Goal: Find specific page/section: Find specific page/section

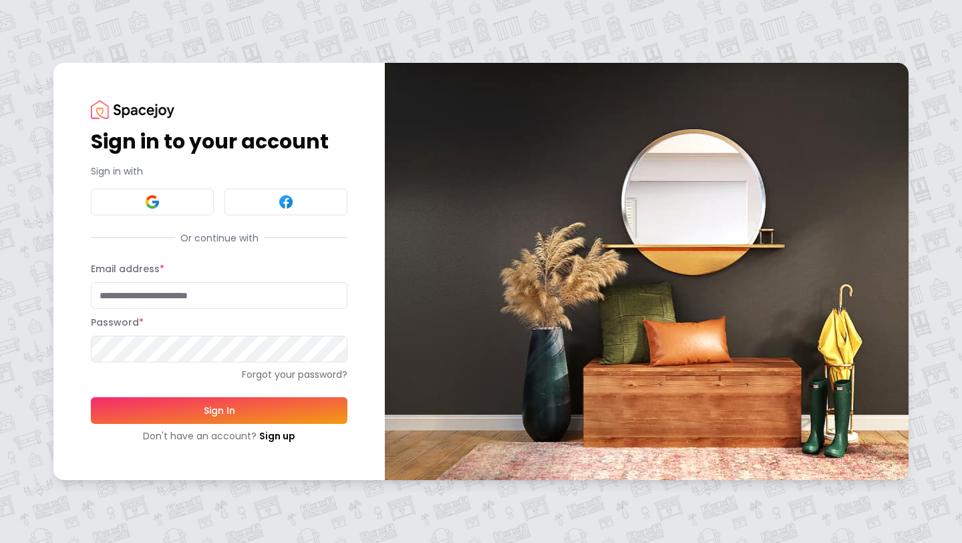
type input "**********"
click at [227, 408] on button "Sign In" at bounding box center [219, 410] width 257 height 27
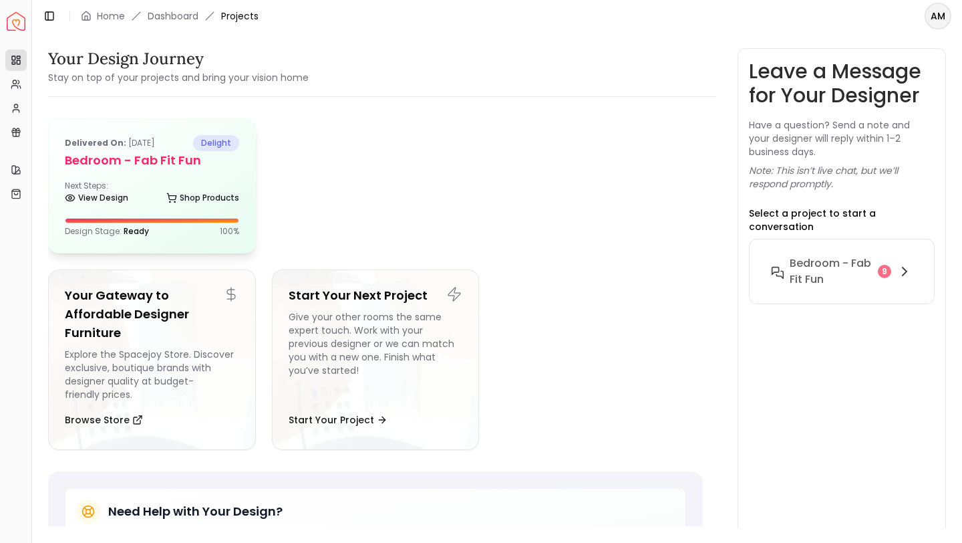
click at [125, 151] on h5 "Bedroom - Fab Fit Fun" at bounding box center [152, 160] width 174 height 19
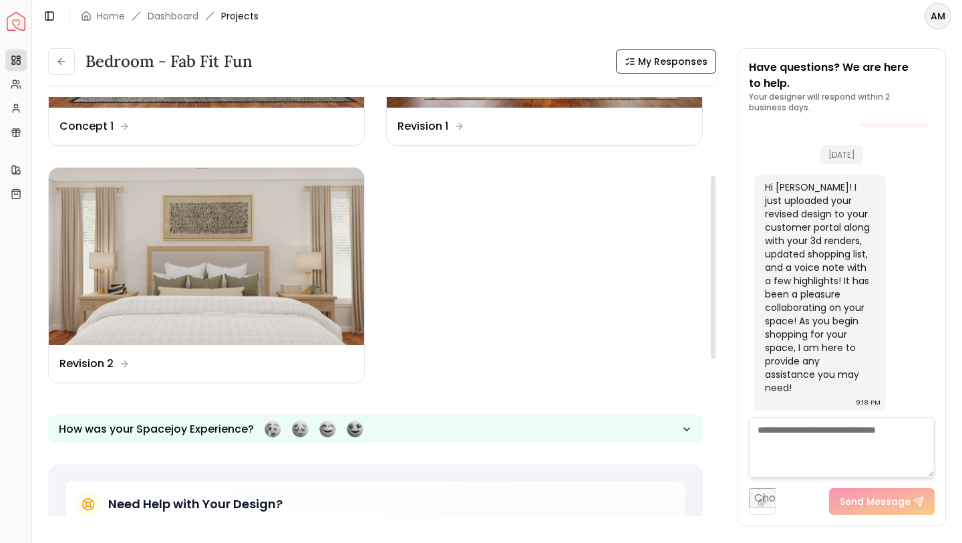
scroll to position [176, 0]
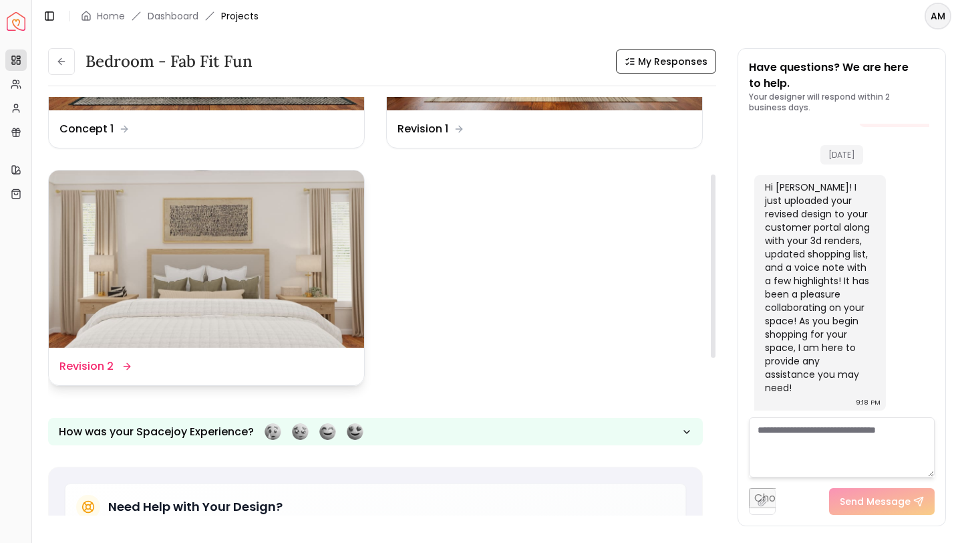
click at [211, 211] on img at bounding box center [206, 259] width 315 height 178
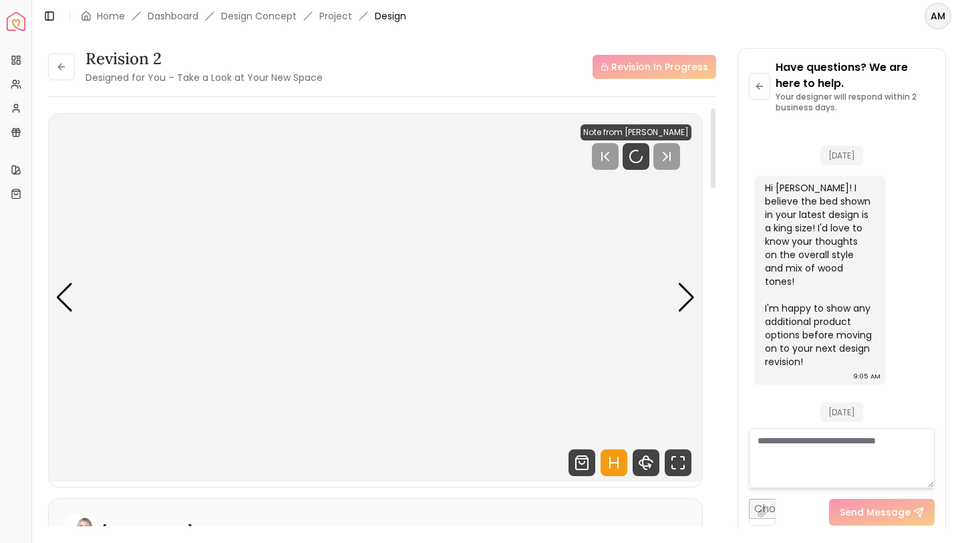
scroll to position [4441, 0]
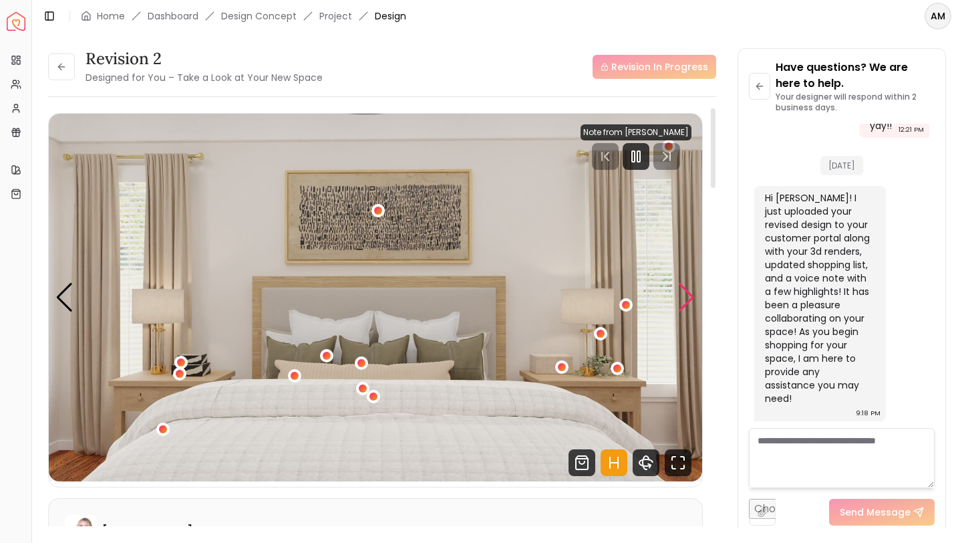
click at [686, 295] on div "Next slide" at bounding box center [687, 297] width 18 height 29
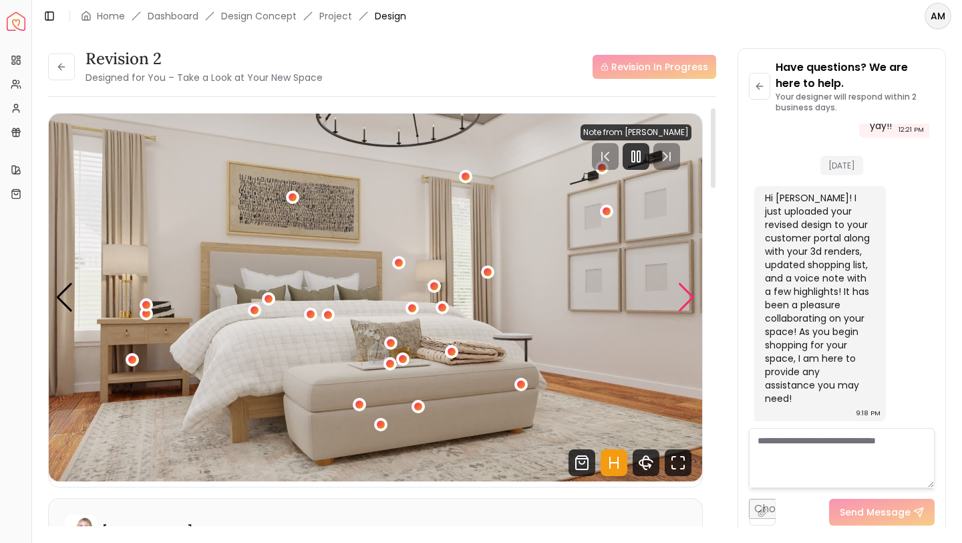
click at [686, 295] on div "Next slide" at bounding box center [687, 297] width 18 height 29
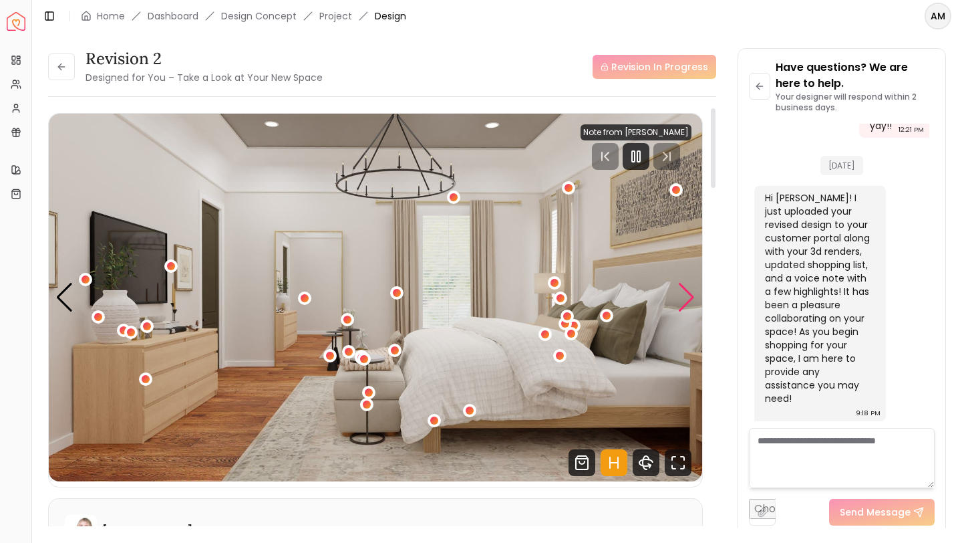
click at [686, 295] on div "Next slide" at bounding box center [687, 297] width 18 height 29
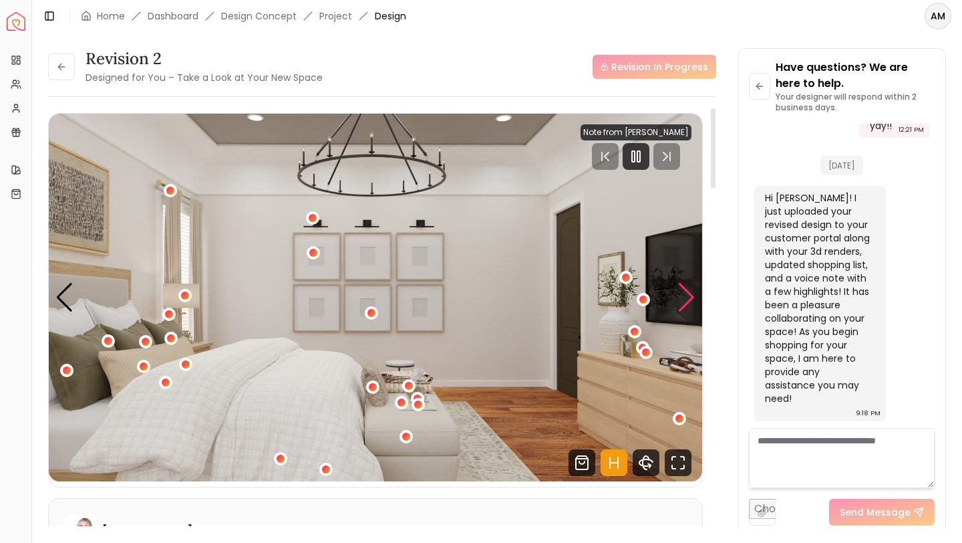
click at [686, 295] on div "Next slide" at bounding box center [687, 297] width 18 height 29
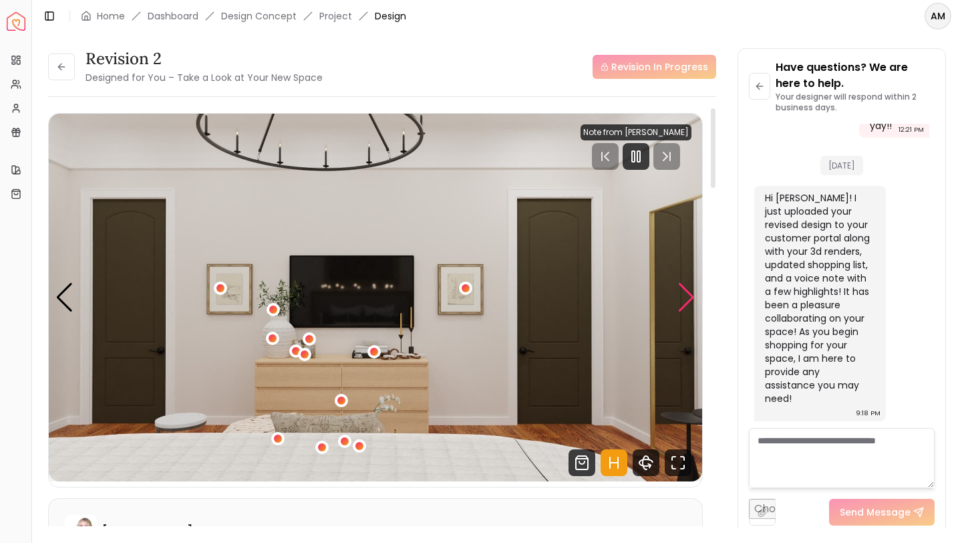
click at [686, 295] on div "Next slide" at bounding box center [687, 297] width 18 height 29
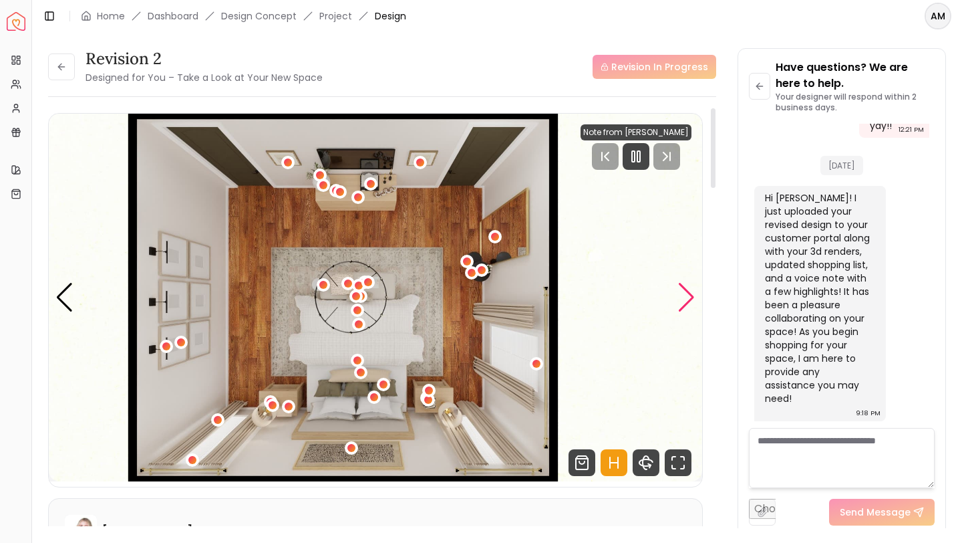
click at [686, 295] on div "Next slide" at bounding box center [687, 297] width 18 height 29
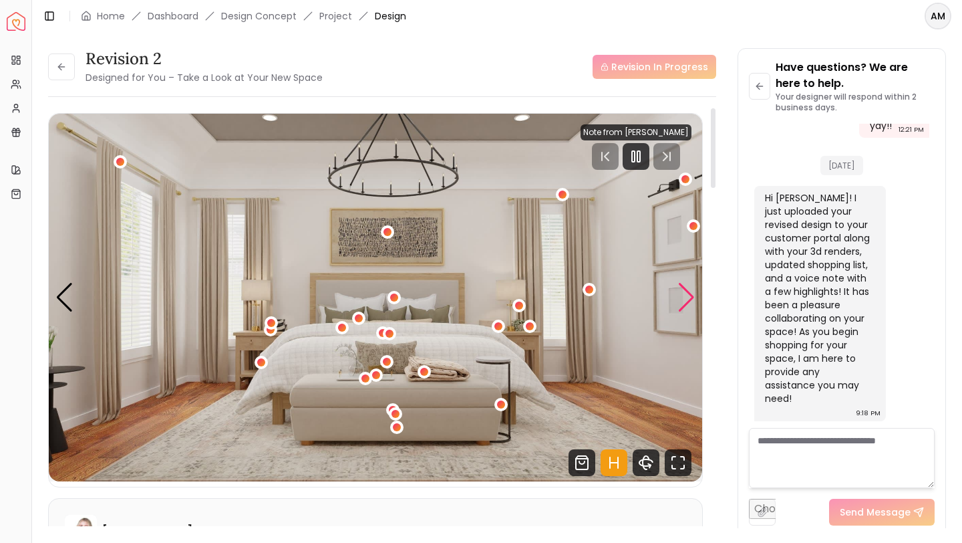
click at [686, 295] on div "Next slide" at bounding box center [687, 297] width 18 height 29
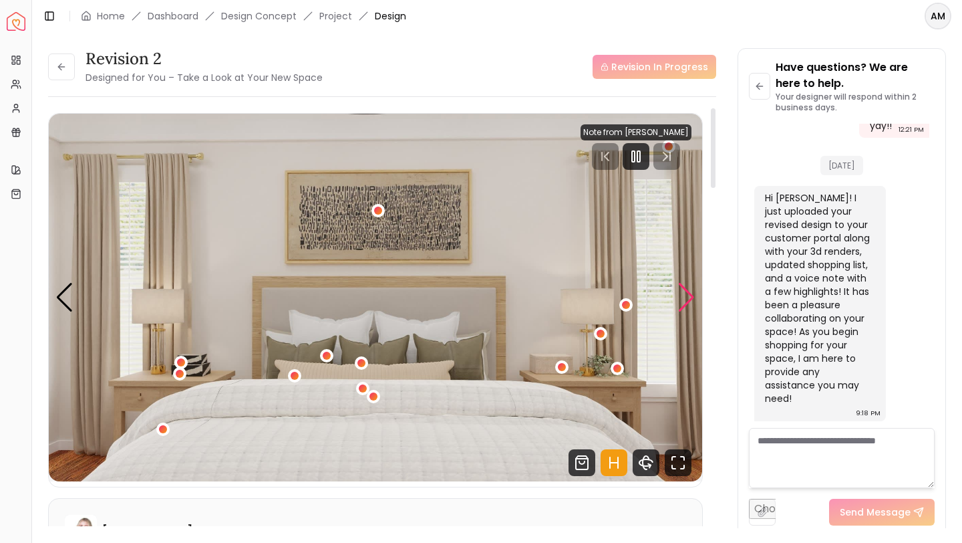
click at [686, 295] on div "Next slide" at bounding box center [687, 297] width 18 height 29
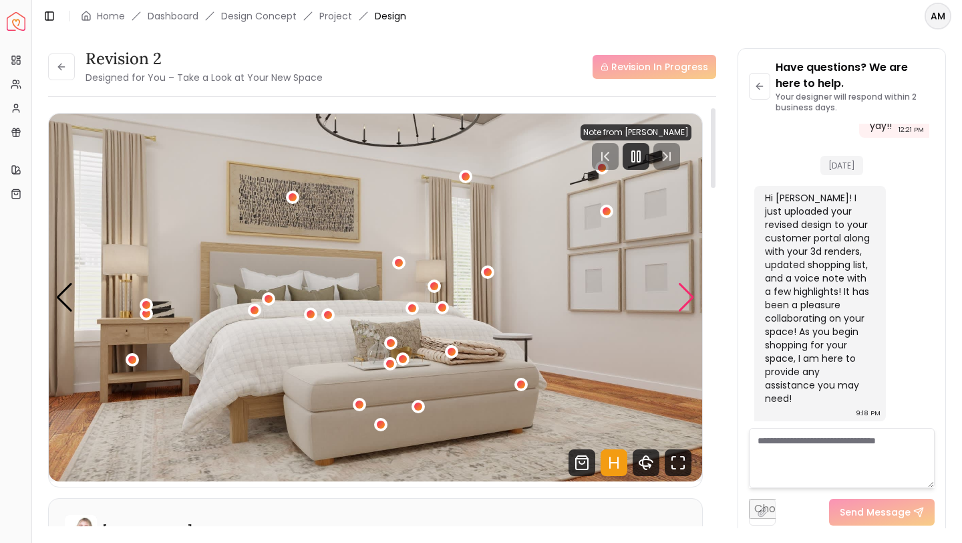
click at [686, 295] on div "Next slide" at bounding box center [687, 297] width 18 height 29
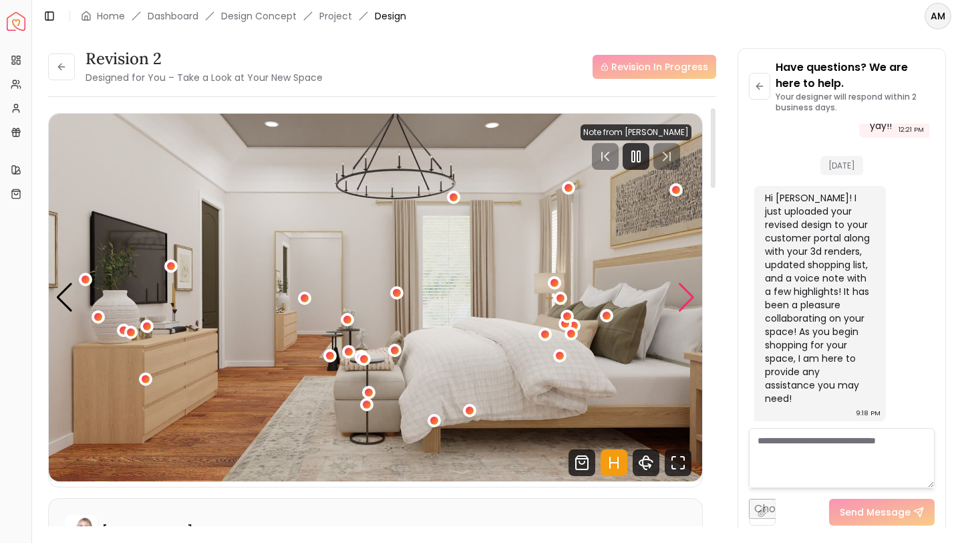
click at [686, 295] on div "Next slide" at bounding box center [687, 297] width 18 height 29
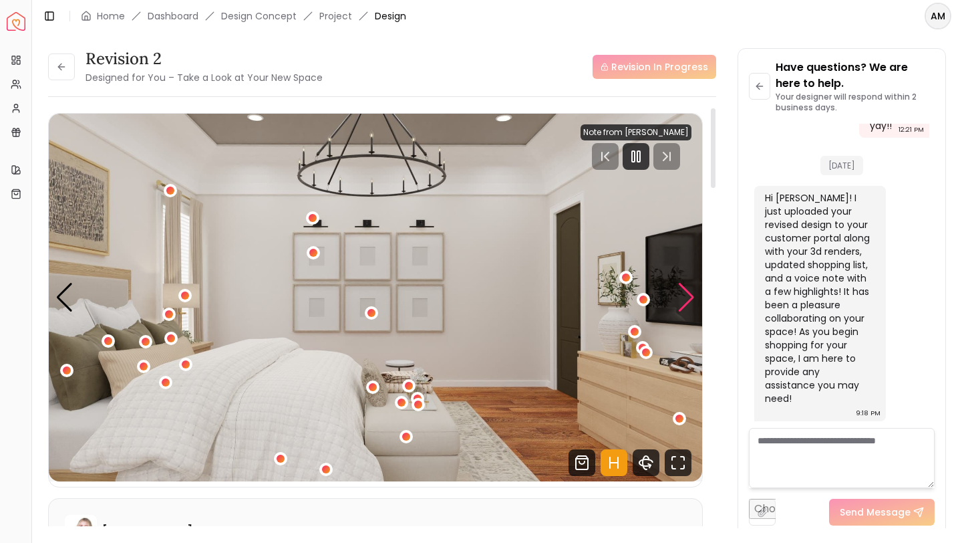
click at [683, 305] on div "Next slide" at bounding box center [687, 297] width 18 height 29
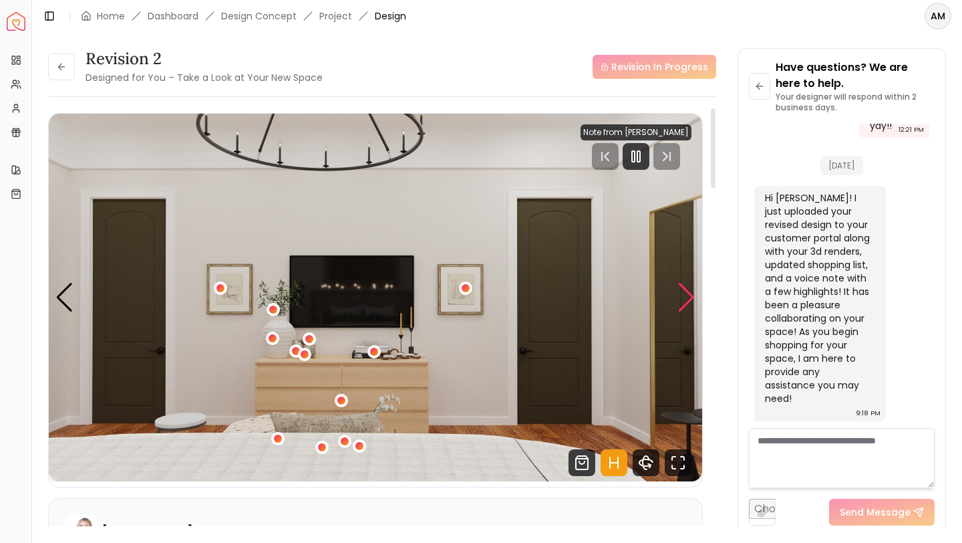
click at [683, 305] on div "Next slide" at bounding box center [687, 297] width 18 height 29
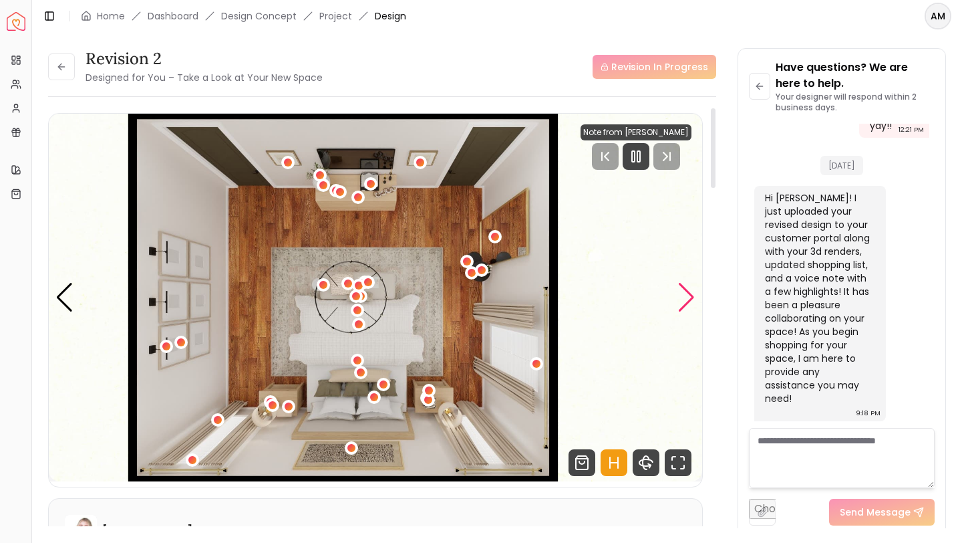
click at [683, 305] on div "Next slide" at bounding box center [687, 297] width 18 height 29
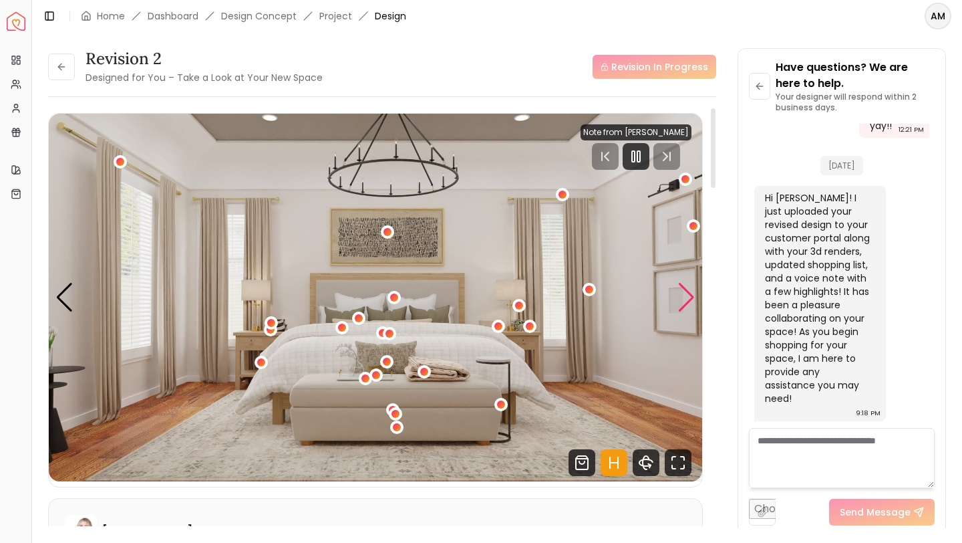
click at [683, 305] on div "Next slide" at bounding box center [687, 297] width 18 height 29
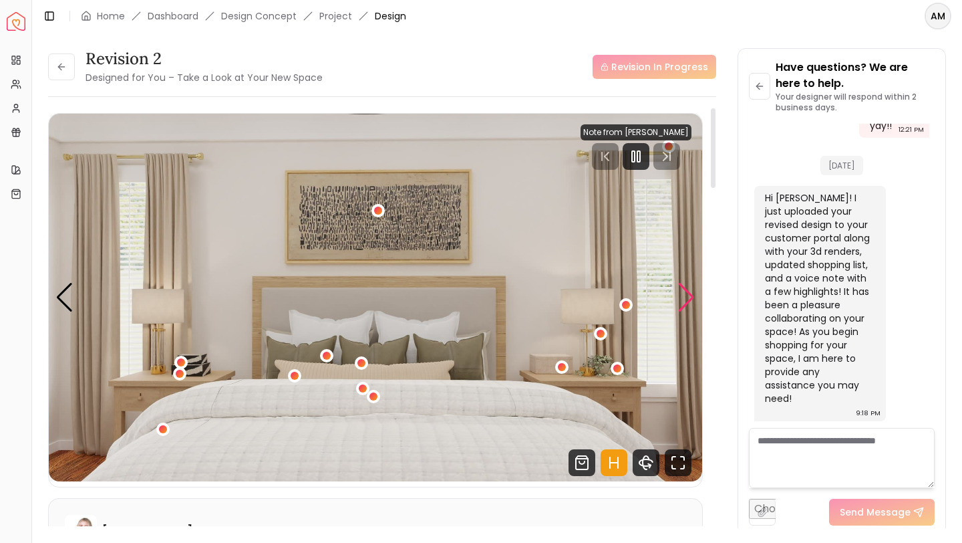
click at [683, 305] on div "Next slide" at bounding box center [687, 297] width 18 height 29
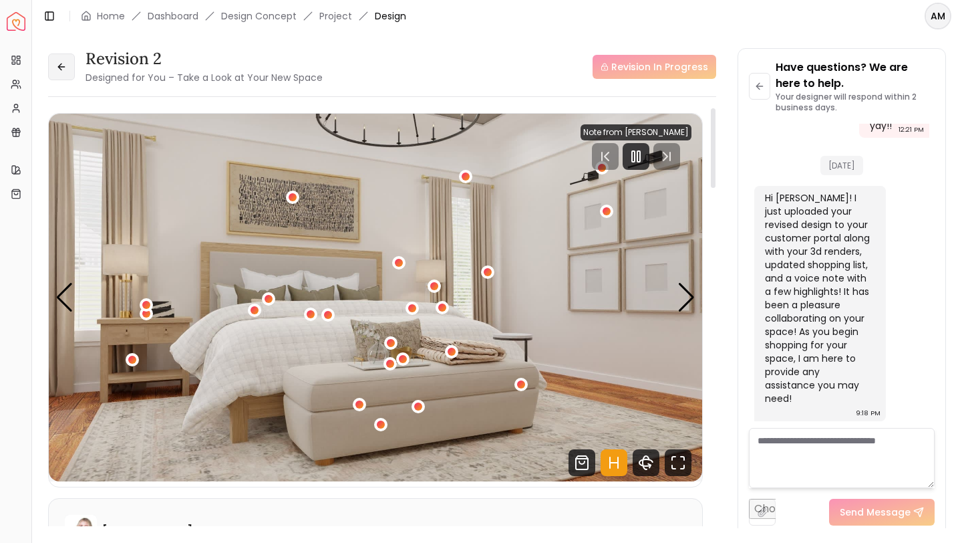
click at [61, 68] on icon at bounding box center [61, 66] width 11 height 11
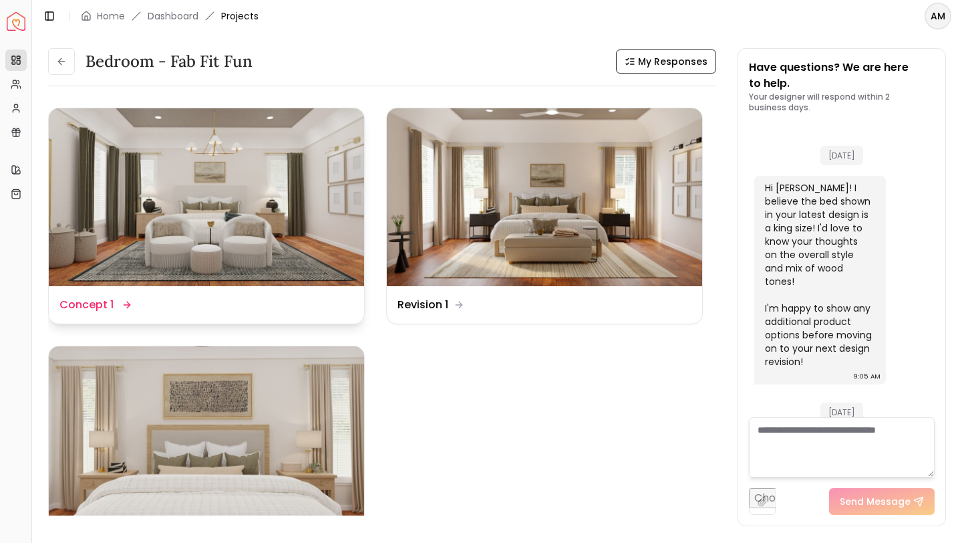
scroll to position [4451, 0]
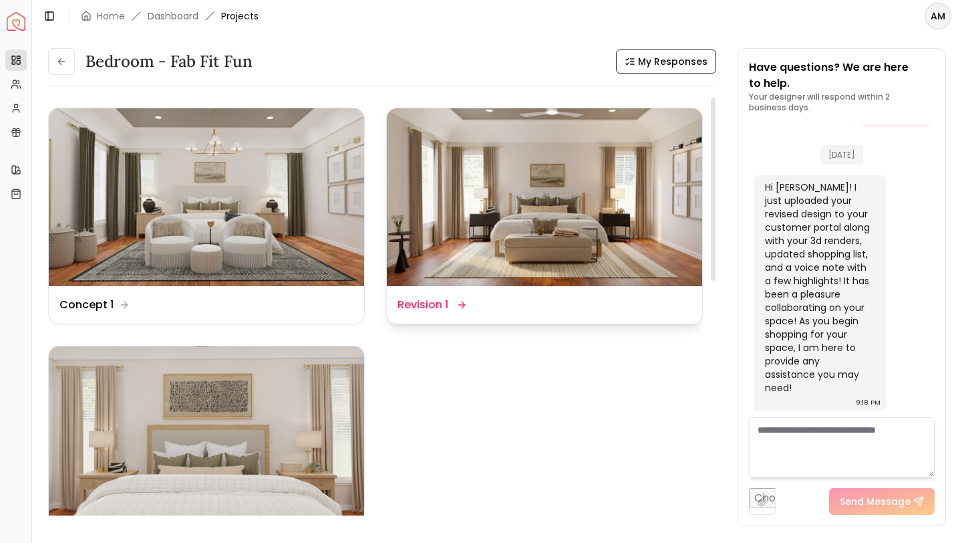
click at [654, 193] on img at bounding box center [544, 197] width 315 height 178
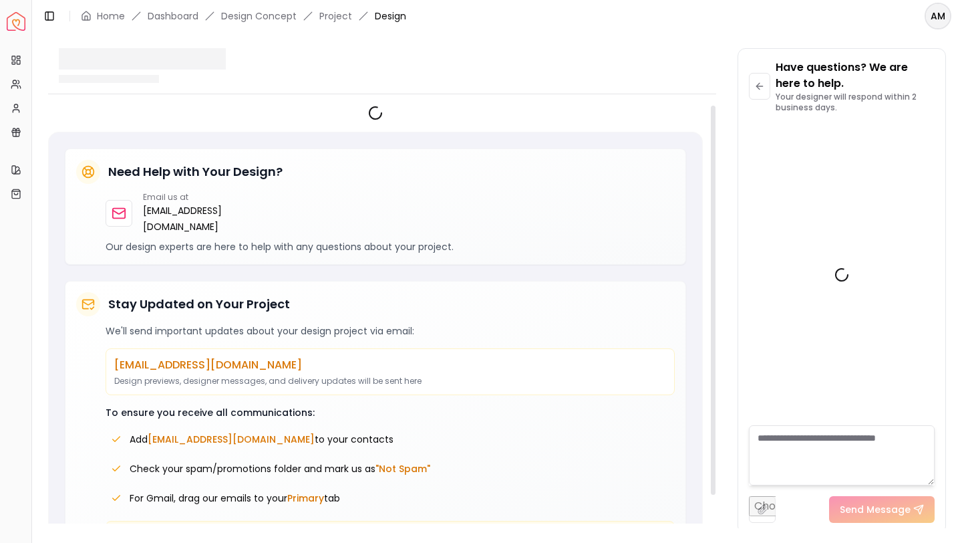
scroll to position [4441, 0]
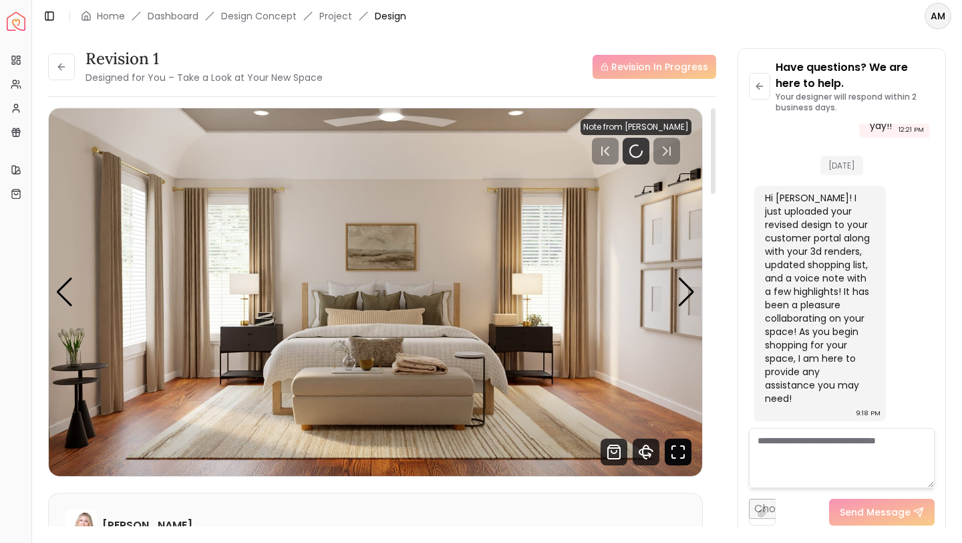
click at [680, 452] on icon "Fullscreen" at bounding box center [678, 451] width 27 height 27
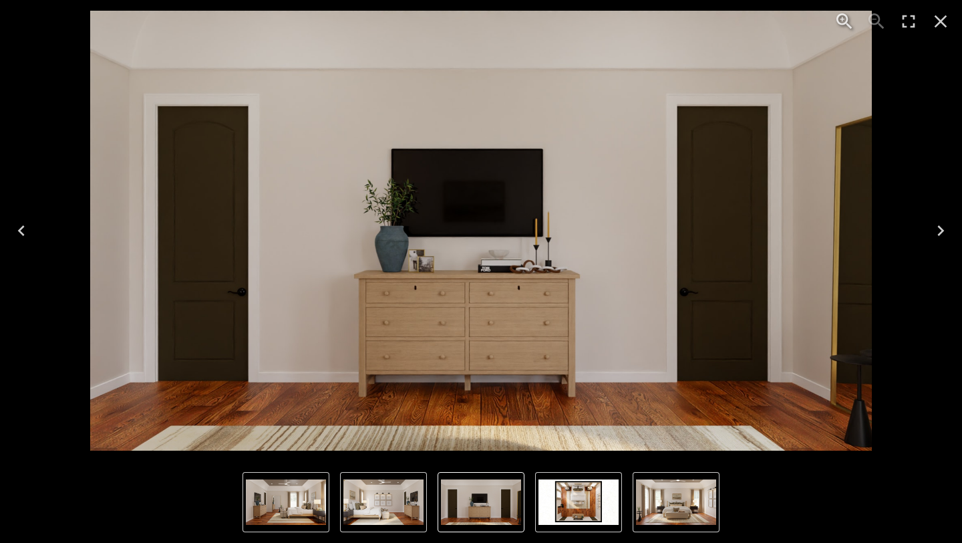
click at [942, 23] on icon "Close" at bounding box center [941, 21] width 13 height 13
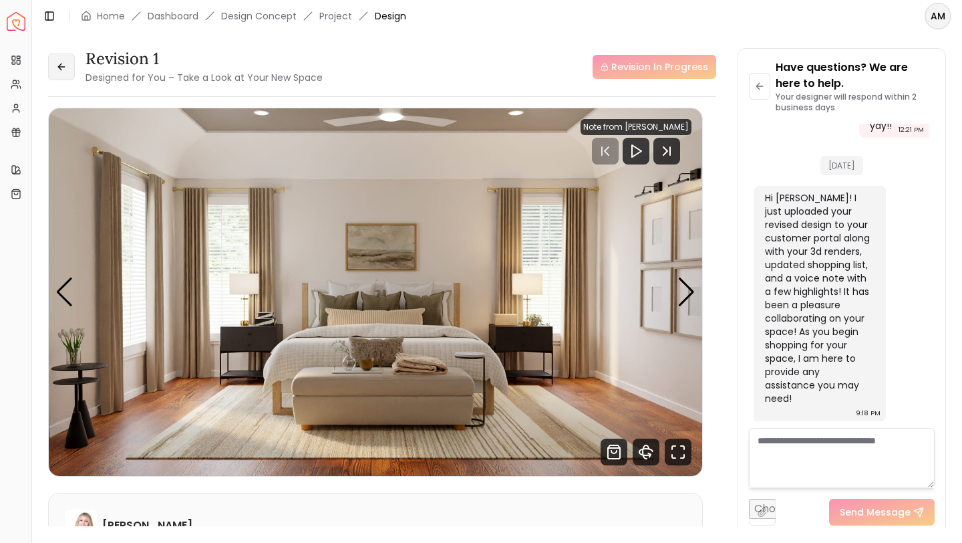
click at [61, 68] on icon at bounding box center [61, 66] width 11 height 11
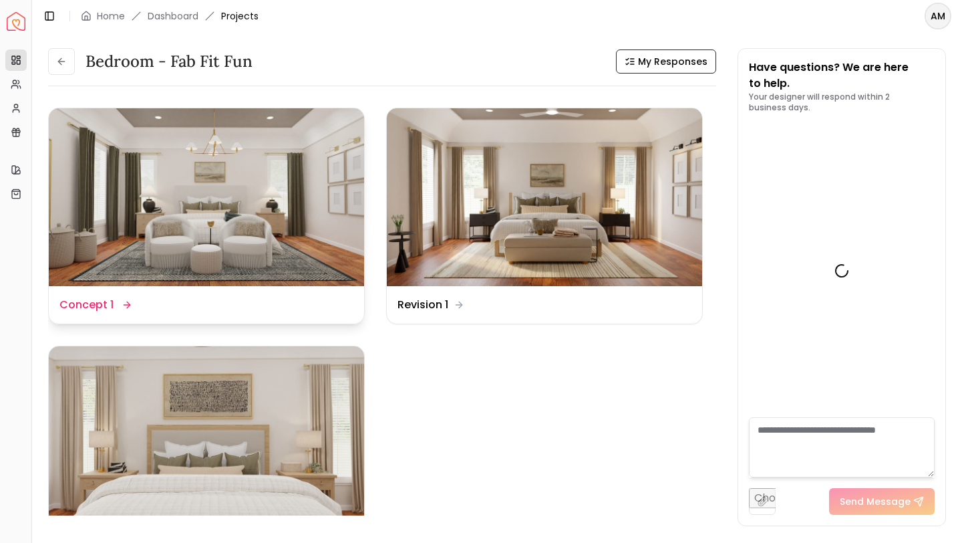
scroll to position [4451, 0]
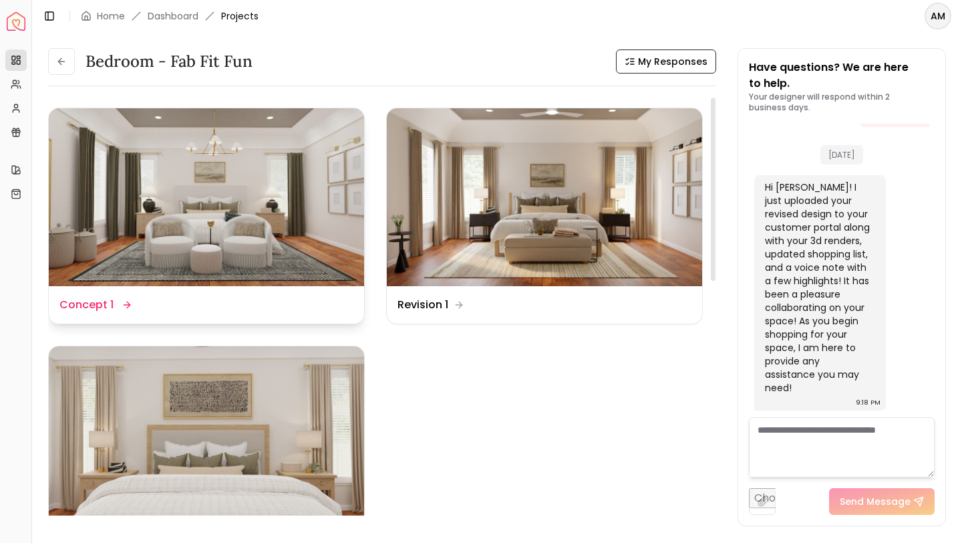
click at [255, 222] on img at bounding box center [206, 197] width 315 height 178
